Goal: Navigation & Orientation: Find specific page/section

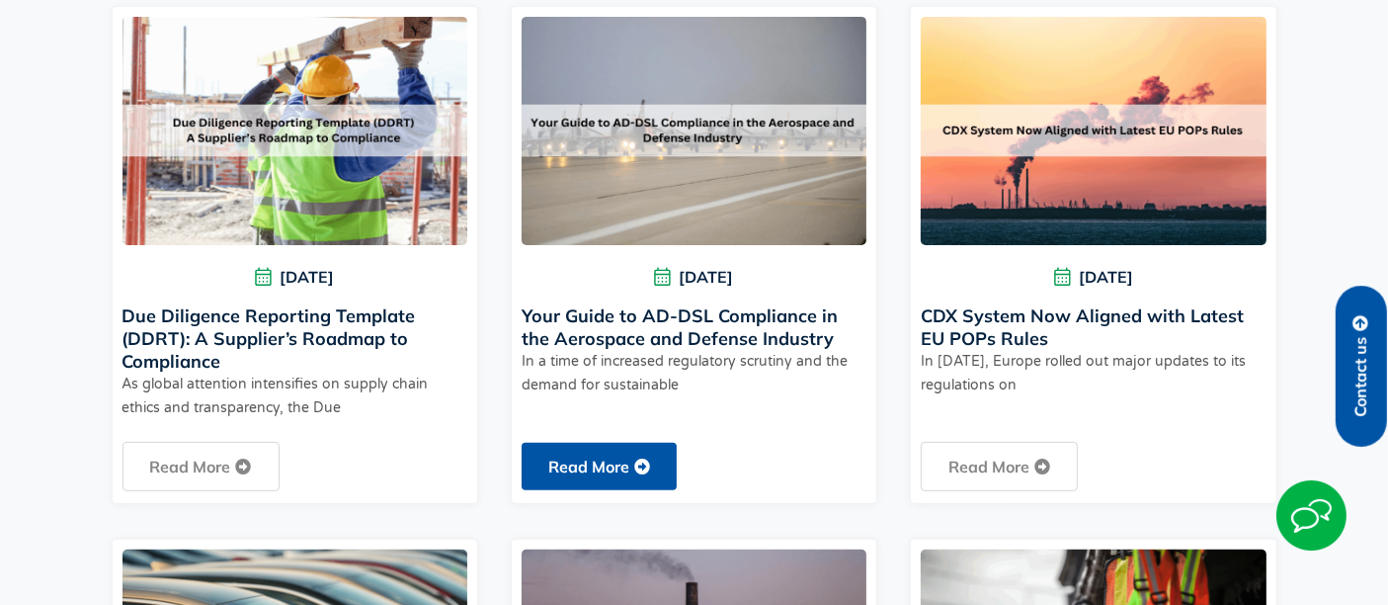
scroll to position [988, 0]
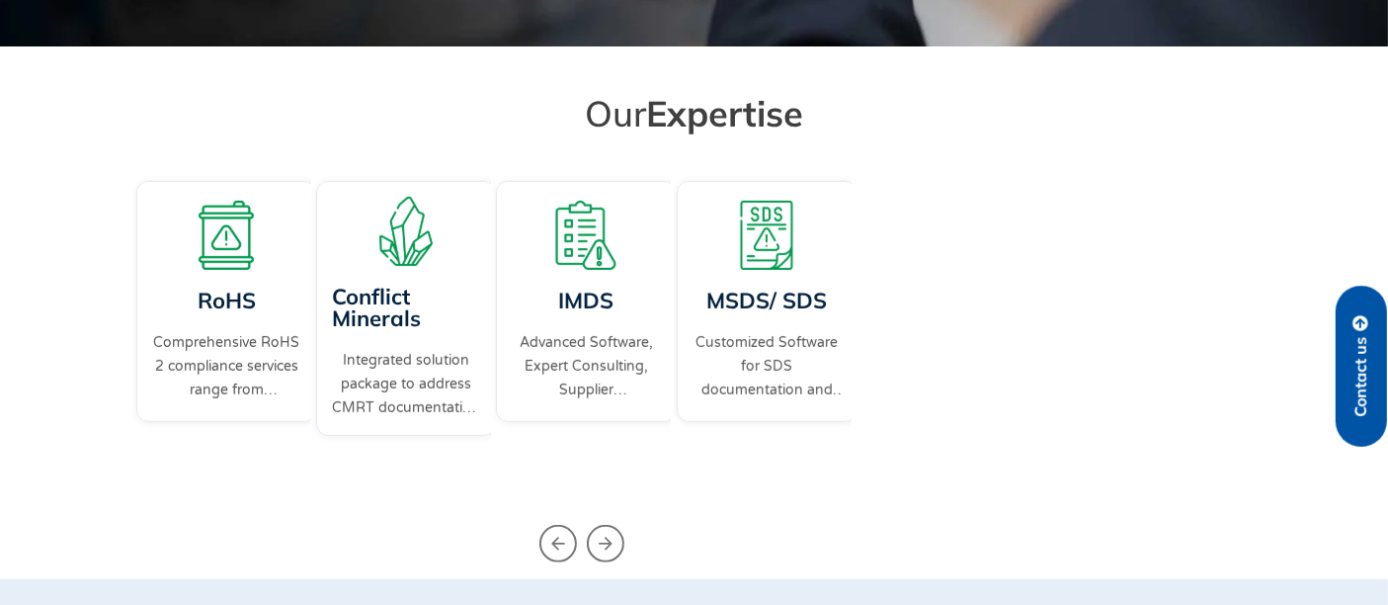
scroll to position [593, 0]
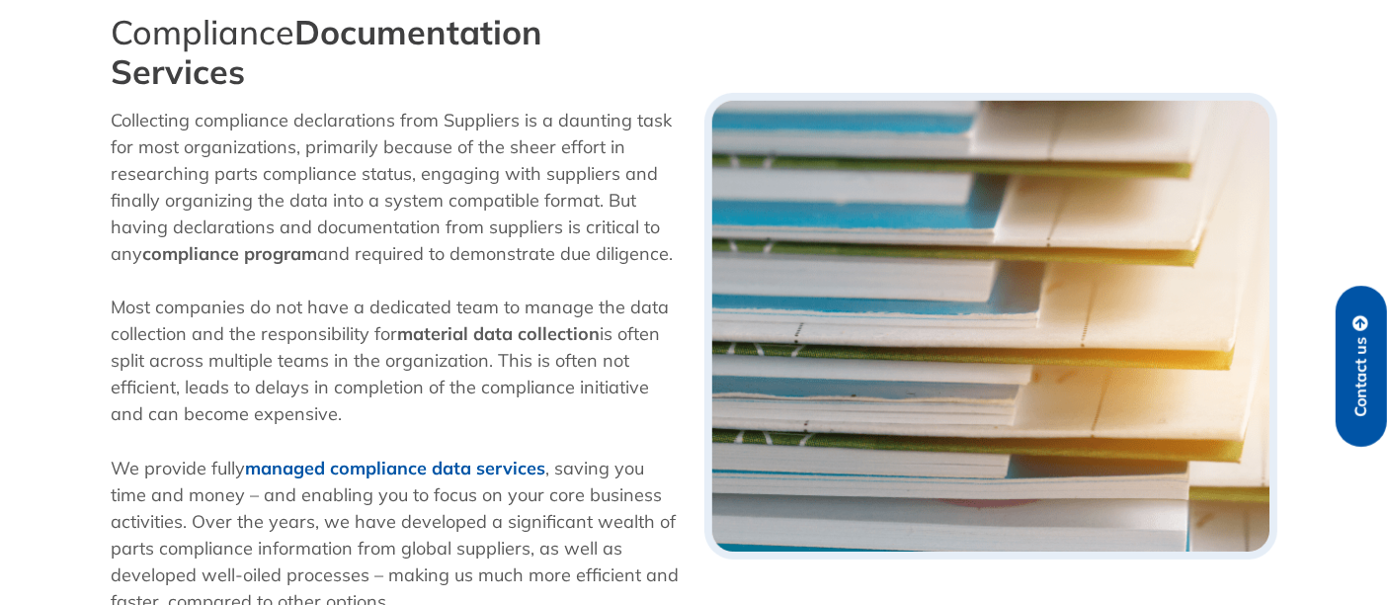
scroll to position [768, 0]
